Goal: Check status: Check status

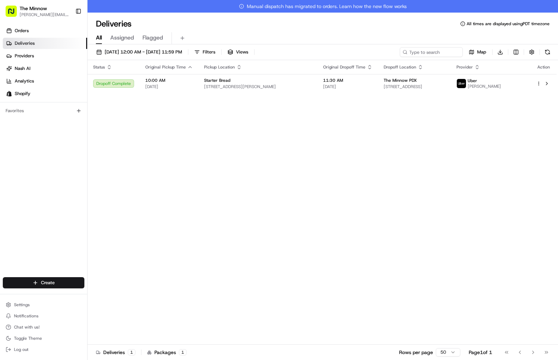
drag, startPoint x: 473, startPoint y: 124, endPoint x: 164, endPoint y: 58, distance: 315.4
click at [464, 114] on div "Status Original Pickup Time Pickup Location Original Dropoff Time Dropoff Locat…" at bounding box center [321, 208] width 469 height 297
click at [182, 49] on span "[DATE] 12:00 AM - [DATE] 11:59 PM" at bounding box center [143, 52] width 77 height 6
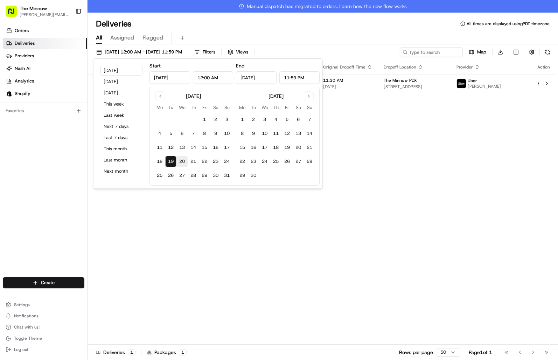
click at [186, 162] on button "20" at bounding box center [181, 161] width 11 height 11
type input "[DATE]"
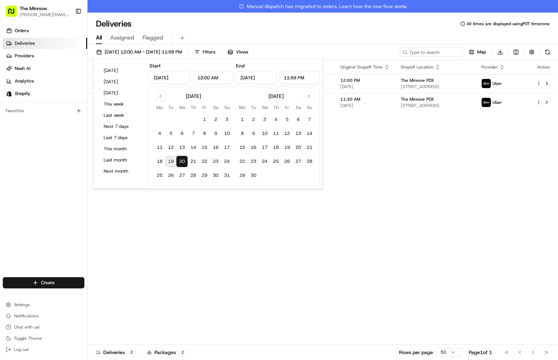
click at [358, 30] on div "All Assigned Flagged" at bounding box center [322, 36] width 470 height 15
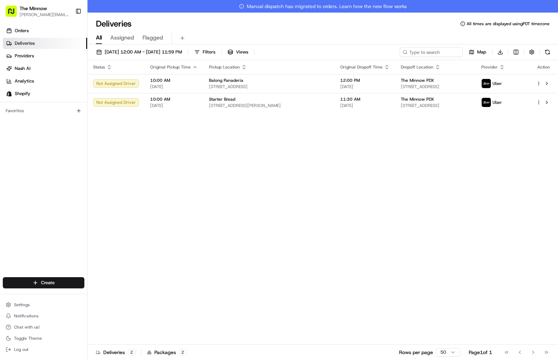
click at [352, 22] on div "Deliveries All times are displayed using PDT timezone" at bounding box center [322, 23] width 470 height 11
drag, startPoint x: 19, startPoint y: 188, endPoint x: 24, endPoint y: 190, distance: 5.9
click at [22, 189] on div "Orders Deliveries Providers [PERSON_NAME] Analytics Shopify Favorites" at bounding box center [43, 151] width 87 height 259
